Goal: Task Accomplishment & Management: Complete application form

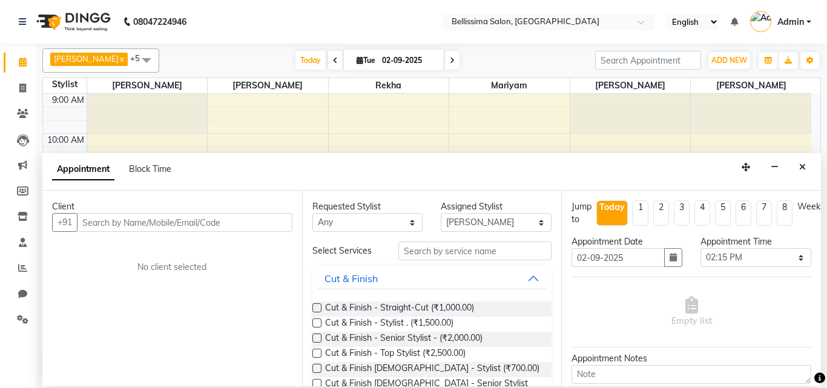
select select "79977"
select select "855"
select select "tentative"
click at [13, 90] on span at bounding box center [22, 89] width 21 height 14
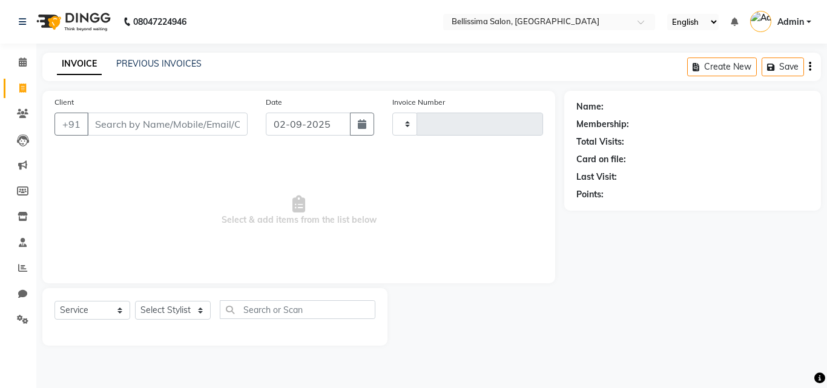
click at [18, 87] on span at bounding box center [22, 89] width 21 height 14
select select "service"
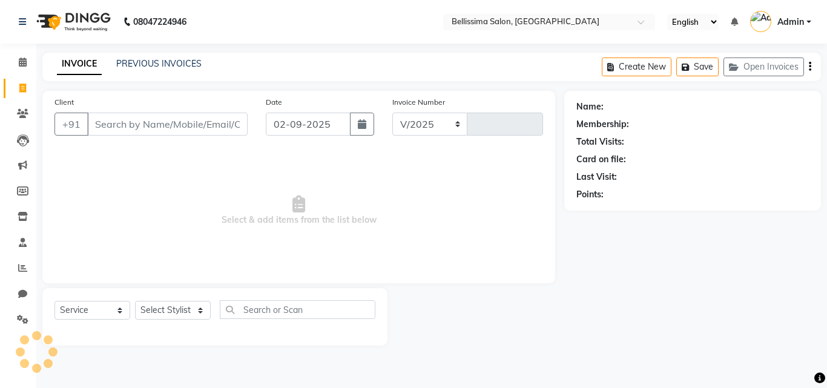
select select "8296"
type input "0313"
click at [171, 130] on input "Client" at bounding box center [167, 124] width 160 height 23
click at [179, 317] on select "Select Stylist [PERSON_NAME] [PERSON_NAME] [PERSON_NAME] Rekha [PERSON_NAME] [P…" at bounding box center [173, 310] width 76 height 19
select select "79979"
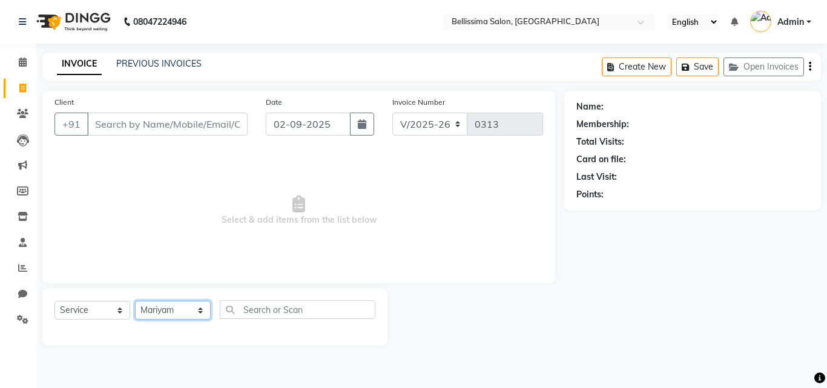
click at [135, 301] on select "Select Stylist [PERSON_NAME] [PERSON_NAME] [PERSON_NAME] Rekha [PERSON_NAME] [P…" at bounding box center [173, 310] width 76 height 19
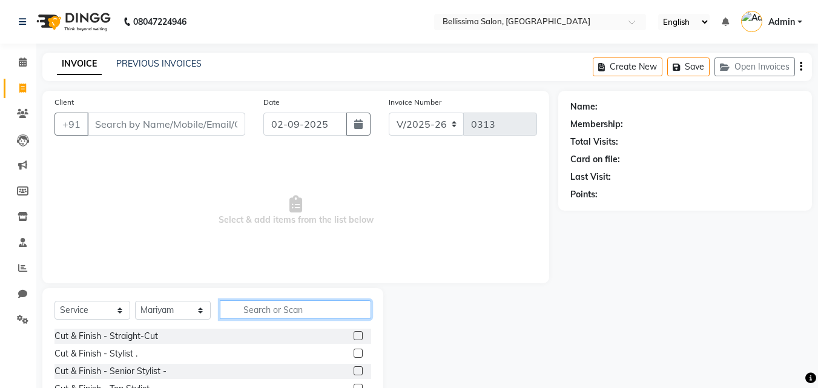
click at [304, 306] on input "text" at bounding box center [295, 309] width 151 height 19
type input "wax arm"
click at [354, 337] on label at bounding box center [358, 335] width 9 height 9
click at [354, 337] on input "checkbox" at bounding box center [358, 336] width 8 height 8
click at [354, 337] on label at bounding box center [358, 335] width 9 height 9
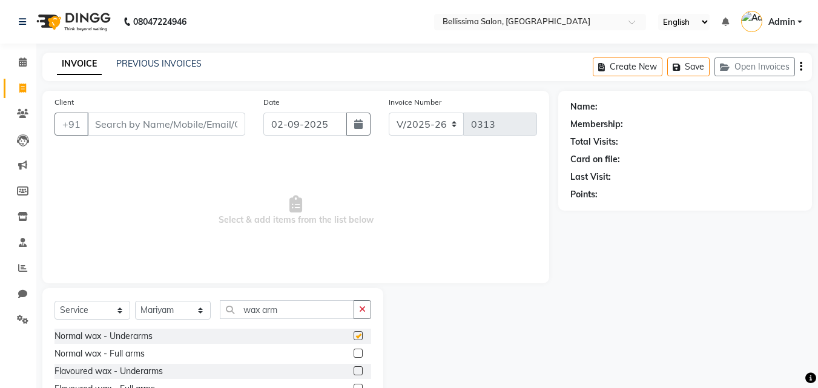
click at [354, 337] on input "checkbox" at bounding box center [358, 336] width 8 height 8
checkbox input "false"
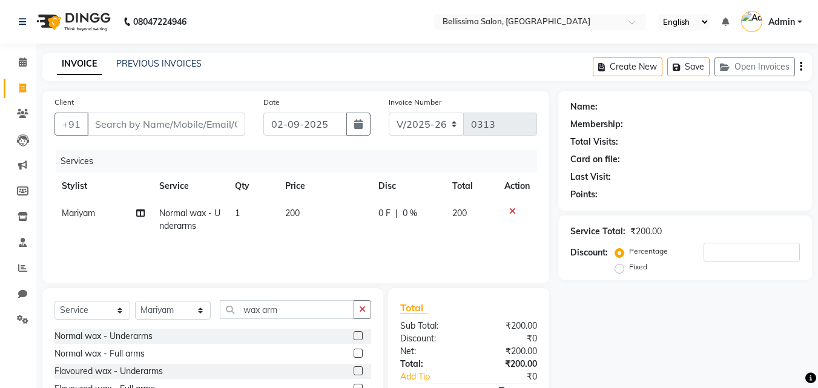
click at [354, 352] on label at bounding box center [358, 353] width 9 height 9
click at [354, 352] on input "checkbox" at bounding box center [358, 354] width 8 height 8
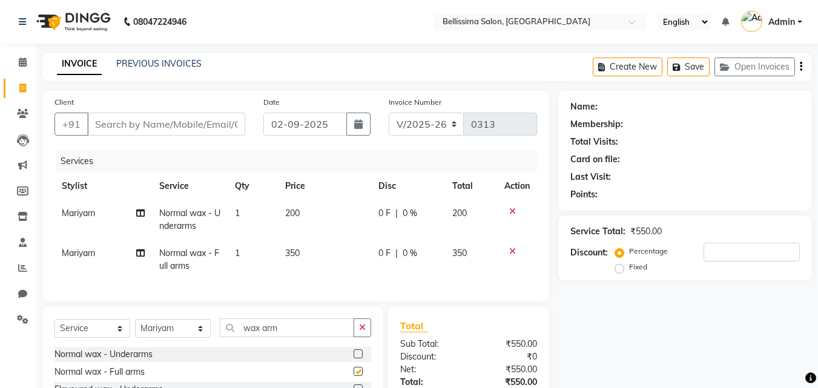
checkbox input "false"
click at [338, 337] on input "wax arm" at bounding box center [287, 327] width 134 height 19
type input "wax le"
click at [354, 376] on label at bounding box center [358, 371] width 9 height 9
click at [354, 376] on input "checkbox" at bounding box center [358, 372] width 8 height 8
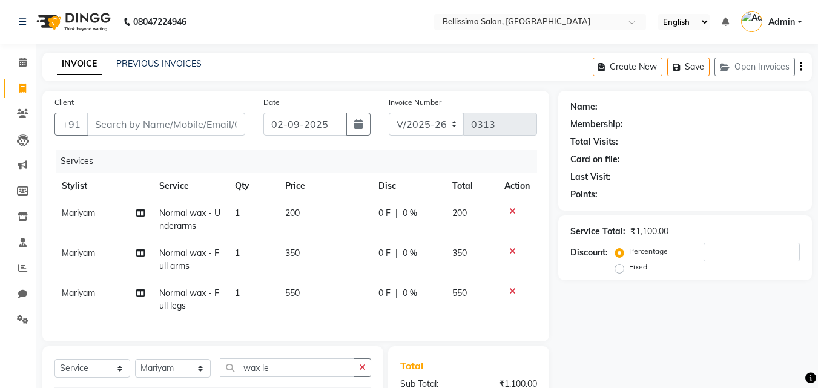
checkbox input "false"
click at [211, 123] on input "Client" at bounding box center [166, 124] width 158 height 23
type input "8"
type input "0"
type input "8104972283"
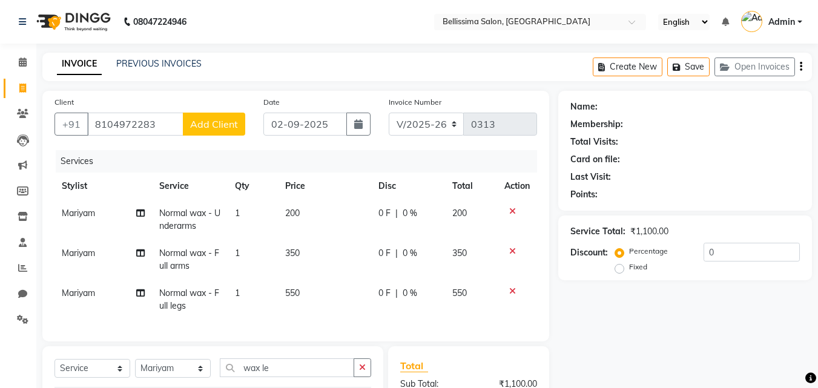
click at [212, 117] on button "Add Client" at bounding box center [214, 124] width 62 height 23
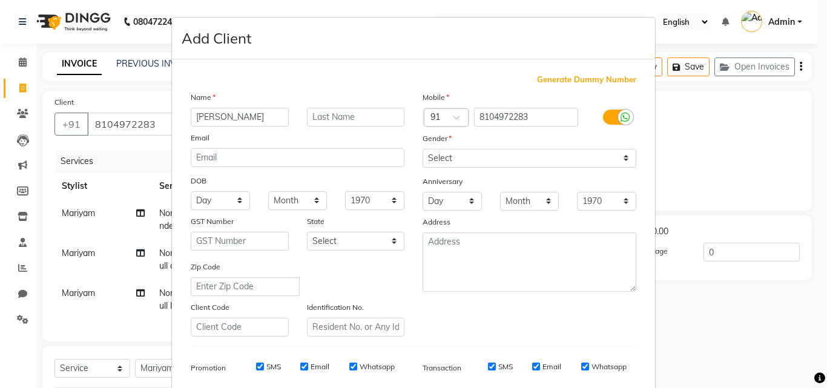
type input "[PERSON_NAME]"
click at [336, 119] on input "text" at bounding box center [356, 117] width 98 height 19
type input "Modi"
click at [548, 157] on select "Select [DEMOGRAPHIC_DATA] [DEMOGRAPHIC_DATA] Other Prefer Not To Say" at bounding box center [530, 158] width 214 height 19
select select "[DEMOGRAPHIC_DATA]"
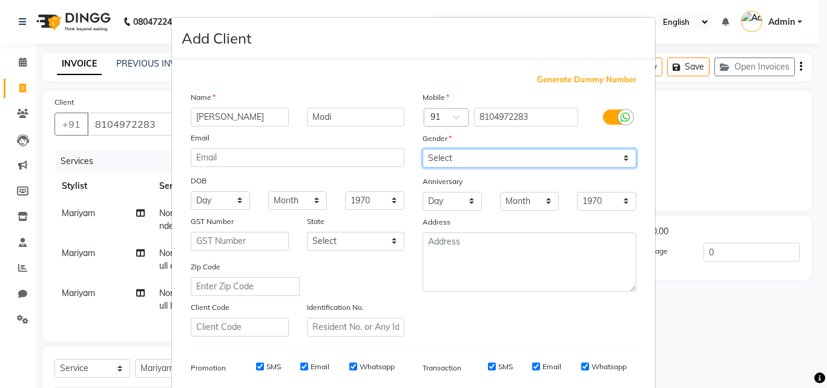
click at [423, 149] on select "Select [DEMOGRAPHIC_DATA] [DEMOGRAPHIC_DATA] Other Prefer Not To Say" at bounding box center [530, 158] width 214 height 19
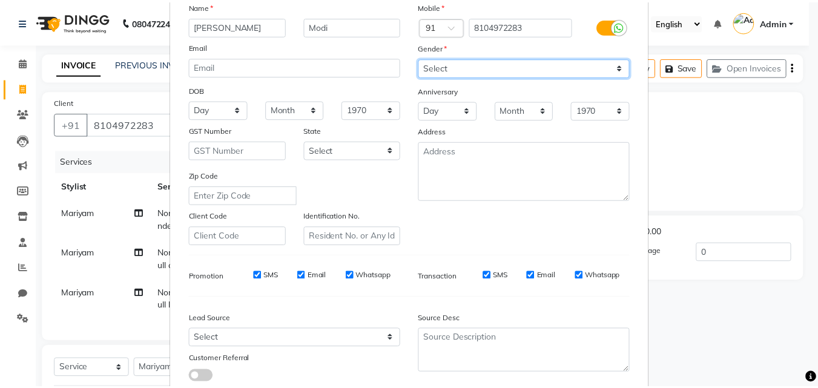
scroll to position [171, 0]
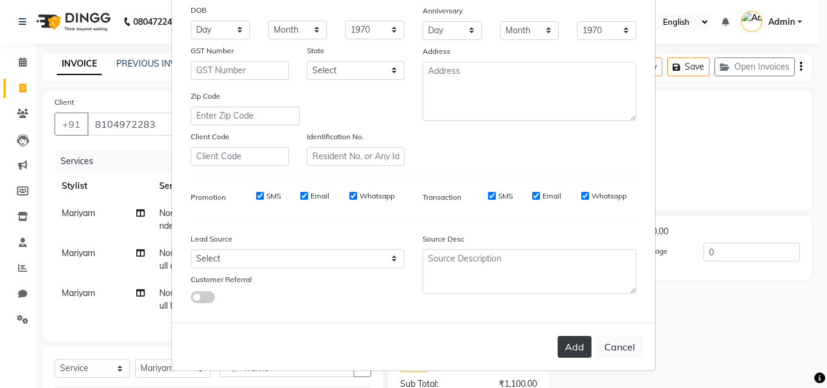
click at [582, 348] on button "Add" at bounding box center [575, 347] width 34 height 22
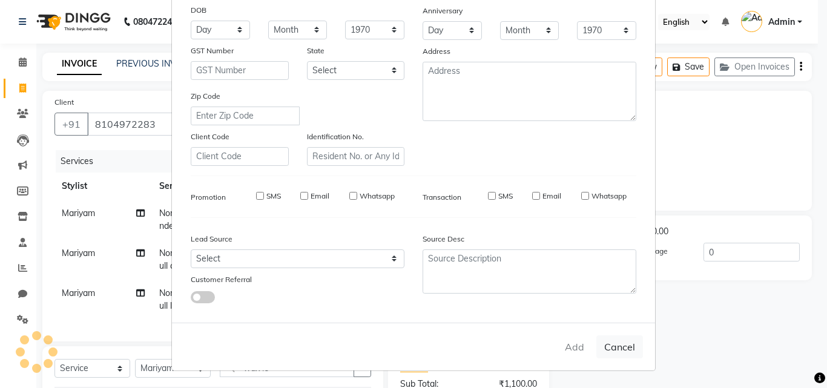
select select
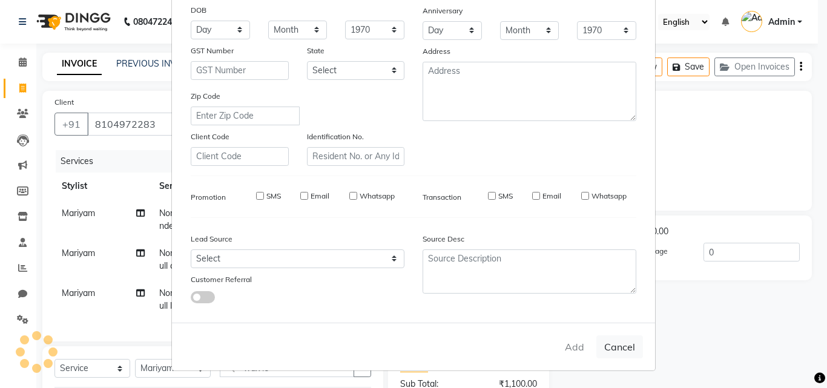
select select
checkbox input "false"
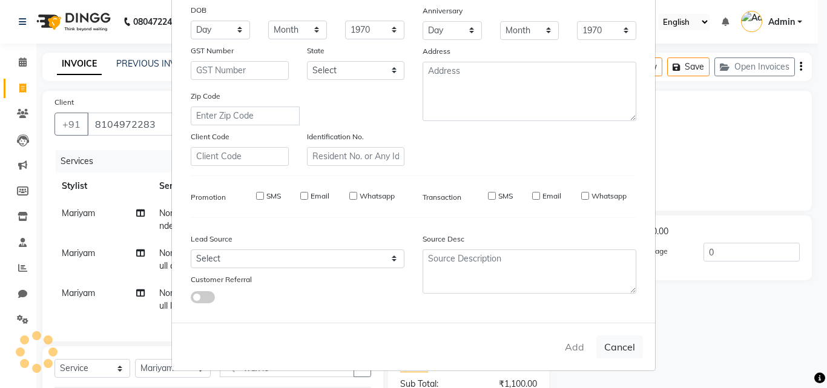
checkbox input "false"
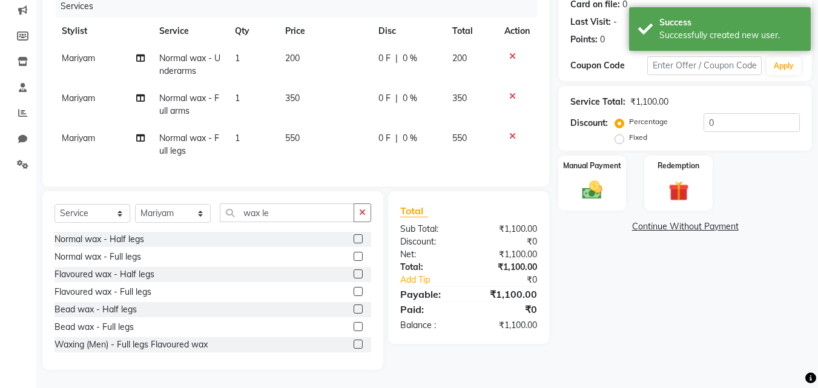
scroll to position [164, 0]
click at [584, 180] on img at bounding box center [592, 190] width 34 height 24
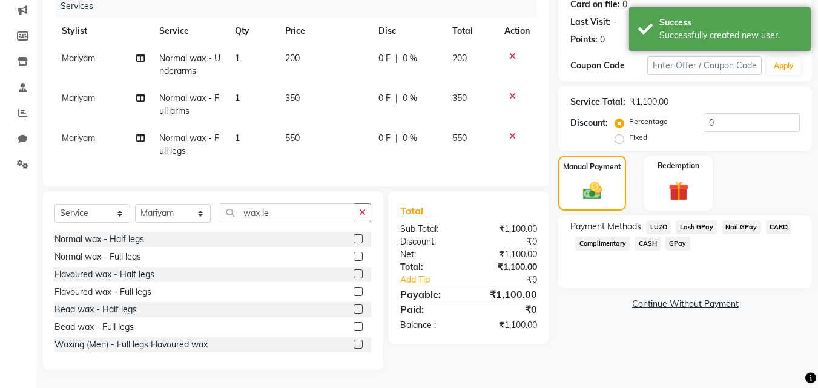
click at [676, 237] on span "GPay" at bounding box center [677, 244] width 25 height 14
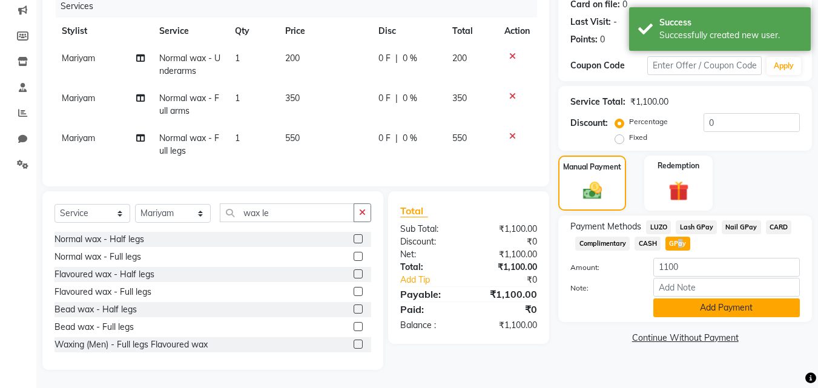
click at [723, 298] on button "Add Payment" at bounding box center [726, 307] width 146 height 19
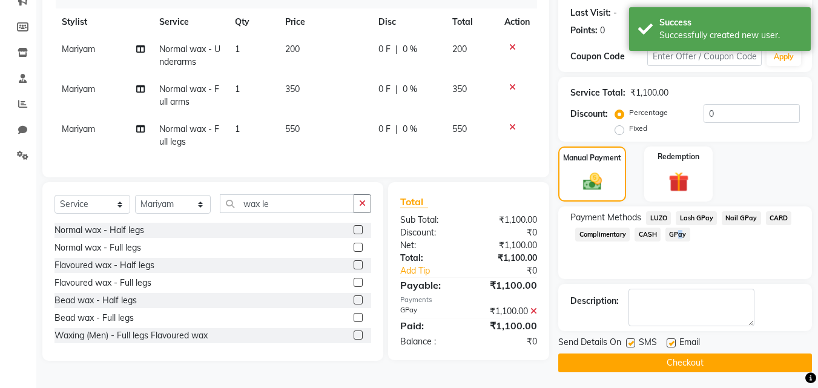
click at [698, 361] on button "Checkout" at bounding box center [685, 363] width 254 height 19
